Goal: Task Accomplishment & Management: Complete application form

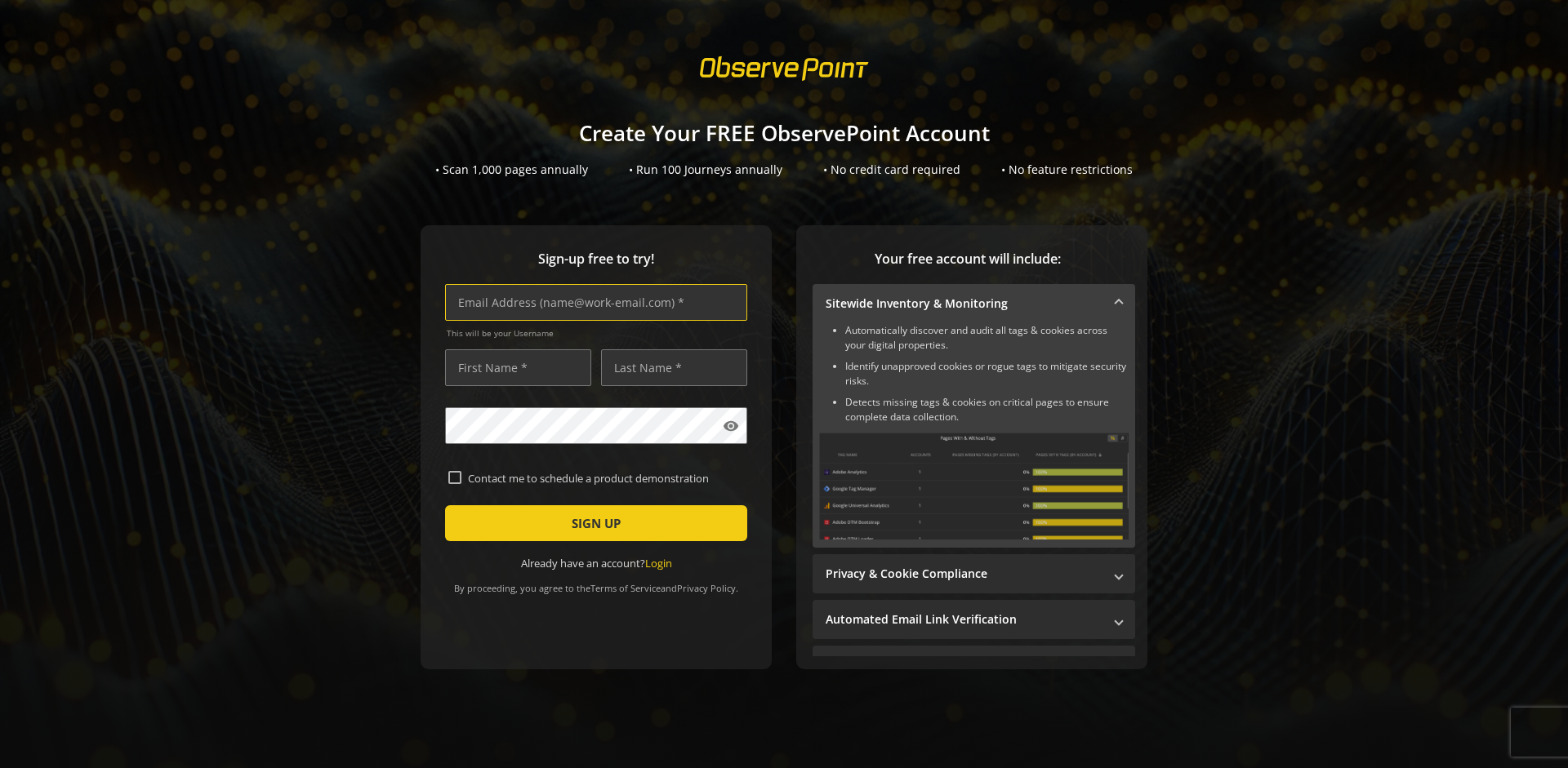
click at [592, 302] on input "text" at bounding box center [596, 302] width 302 height 37
type input "[EMAIL_ADDRESS][DOMAIN_NAME]"
click at [513, 368] on input "text" at bounding box center [518, 368] width 146 height 37
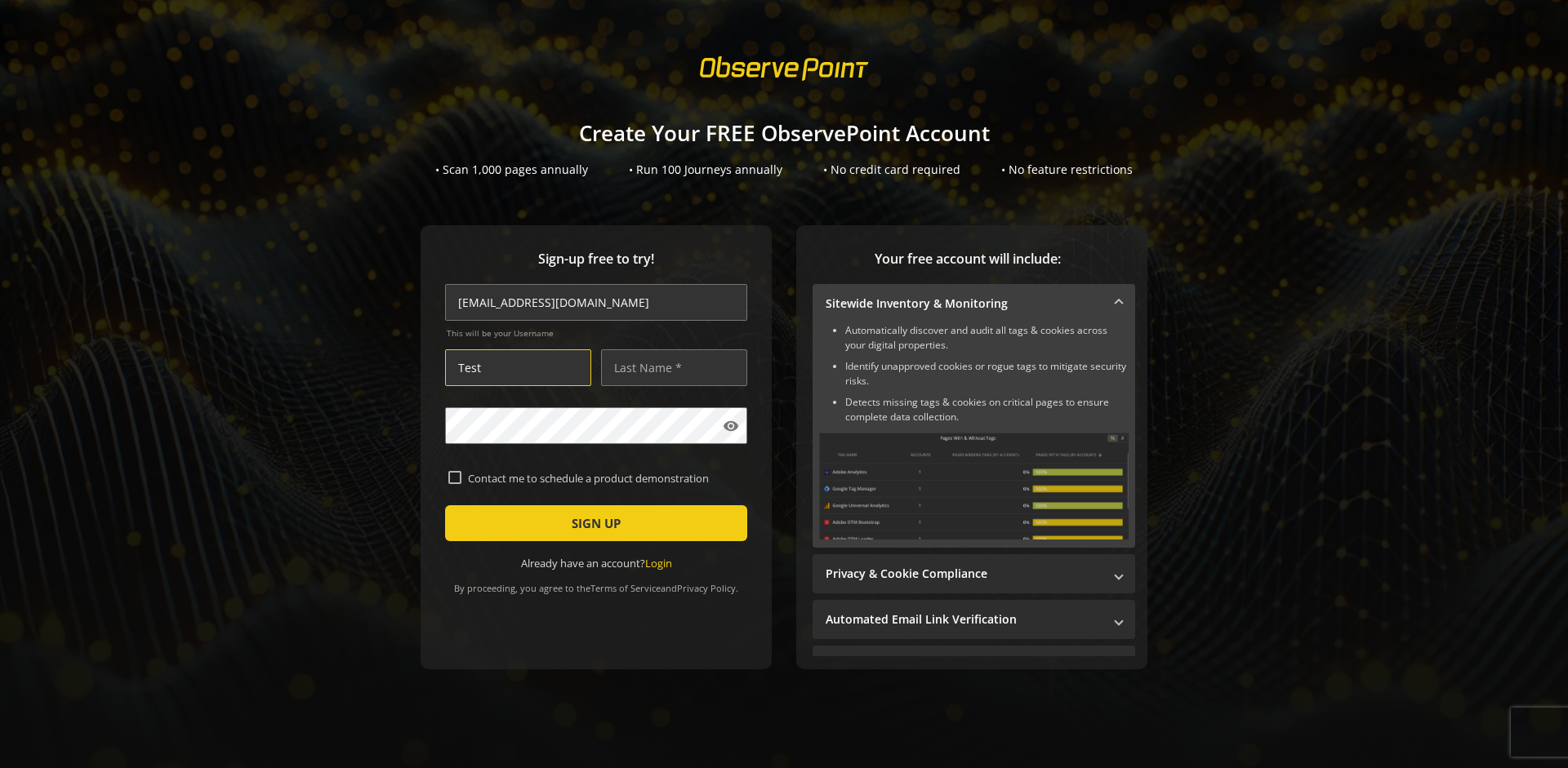
type input "Test"
click at [670, 368] on input "text" at bounding box center [673, 368] width 146 height 37
type input "Test"
click at [592, 524] on span "SIGN UP" at bounding box center [595, 523] width 49 height 29
